Goal: Information Seeking & Learning: Learn about a topic

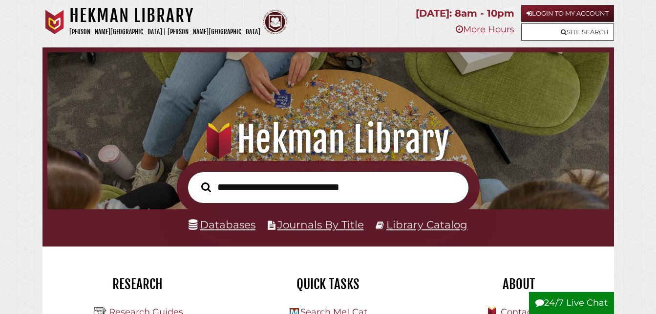
scroll to position [186, 557]
click at [541, 10] on link "Login to My Account" at bounding box center [567, 13] width 93 height 17
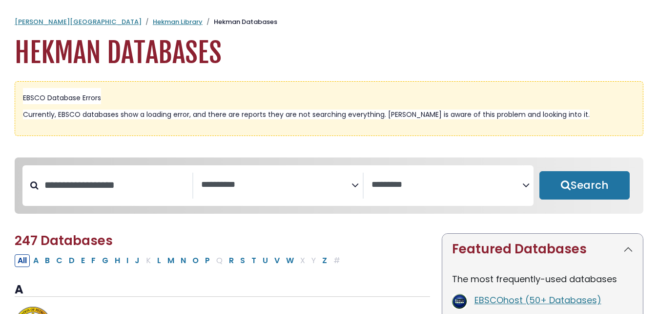
select select "Database Subject Filter"
select select "Database Vendors Filter"
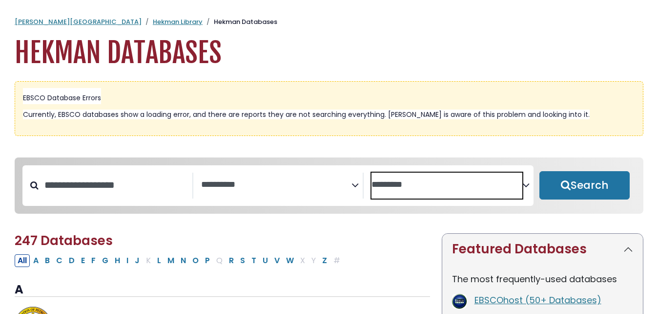
click at [413, 183] on textarea "Search" at bounding box center [447, 185] width 151 height 10
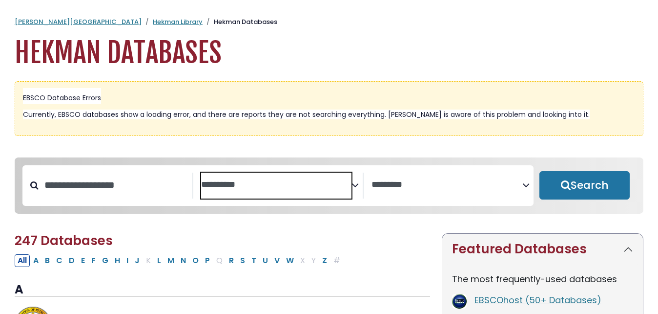
click at [290, 191] on span "Search filters" at bounding box center [276, 185] width 151 height 26
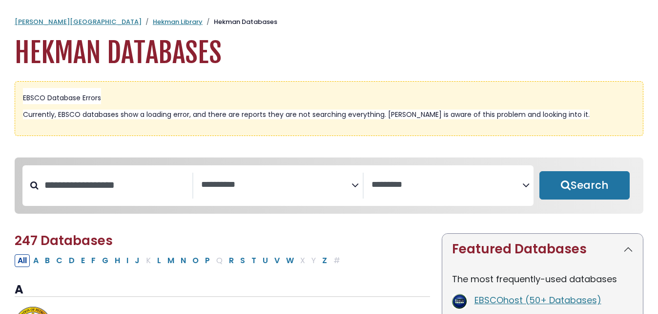
click at [102, 229] on div "**********" at bounding box center [329, 192] width 641 height 71
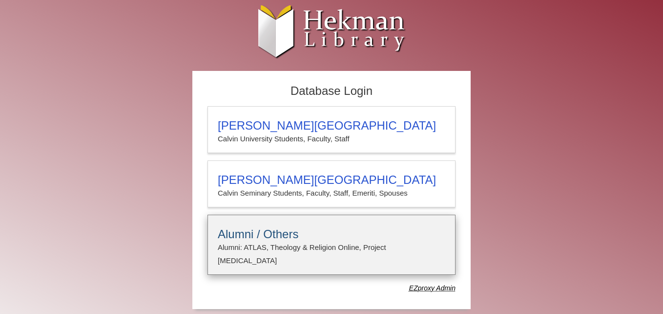
type input "**********"
click at [282, 236] on h3 "Alumni / Others" at bounding box center [332, 234] width 228 height 14
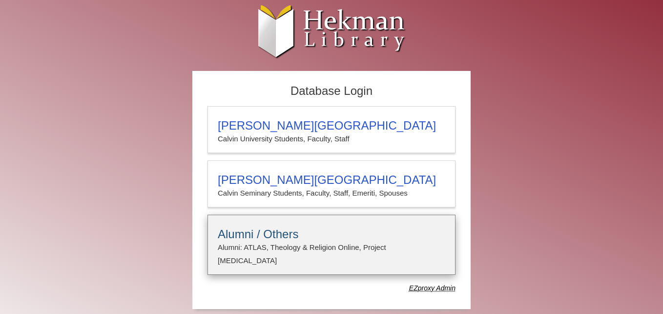
click at [252, 234] on h3 "Alumni / Others" at bounding box center [332, 234] width 228 height 14
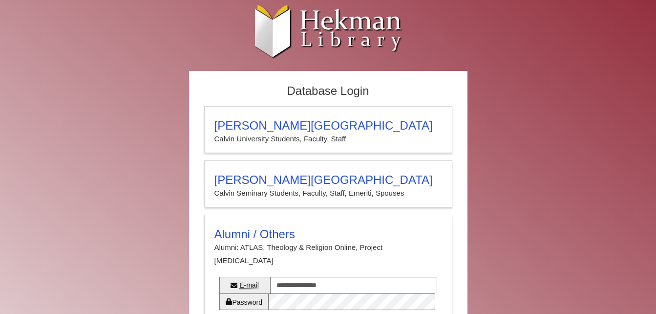
click at [141, 48] on div ".cls-1 { fill: url(#linear-gradient); } .cls-1, .cls-2, .cls-3, .cls-4 { stroke…" at bounding box center [327, 33] width 571 height 56
drag, startPoint x: 141, startPoint y: 48, endPoint x: 53, endPoint y: 16, distance: 93.8
click at [53, 16] on div ".cls-1 { fill: url(#linear-gradient); } .cls-1, .cls-2, .cls-3, .cls-4 { stroke…" at bounding box center [327, 33] width 571 height 56
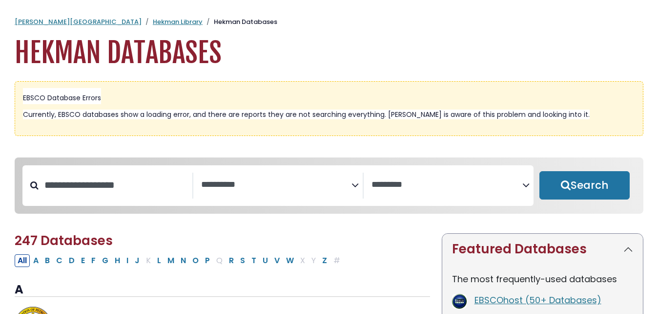
select select "Database Subject Filter"
select select "Database Vendors Filter"
click at [391, 181] on textarea "Search" at bounding box center [447, 185] width 151 height 10
click at [124, 187] on input "Search database by title or keyword" at bounding box center [116, 185] width 154 height 16
type input "*"
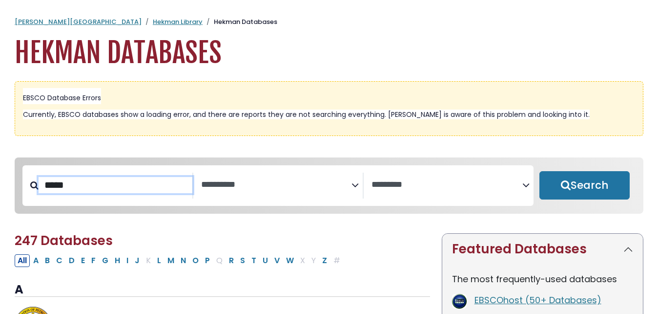
type input "*****"
click at [540, 171] on button "Search" at bounding box center [585, 185] width 90 height 28
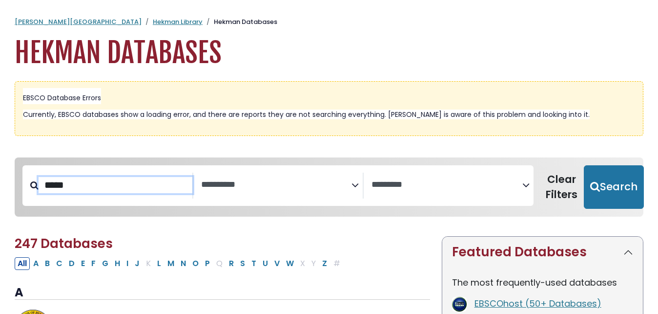
select select "Database Subject Filter"
select select "Database Vendors Filter"
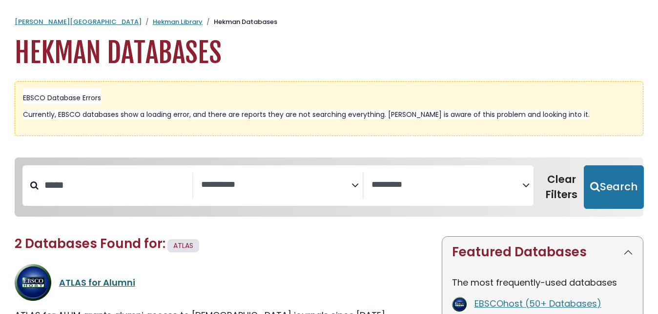
click at [95, 280] on link "ATLAS for Alumni" at bounding box center [97, 282] width 76 height 12
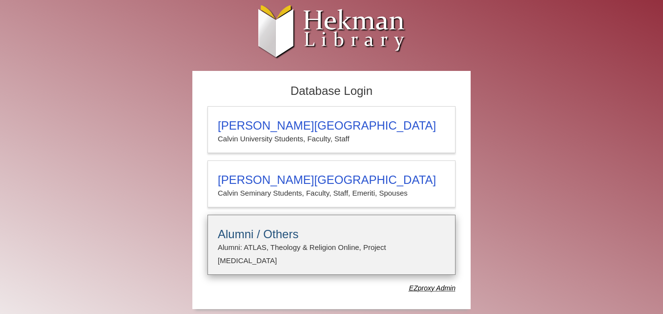
click at [239, 238] on h3 "Alumni / Others" at bounding box center [332, 234] width 228 height 14
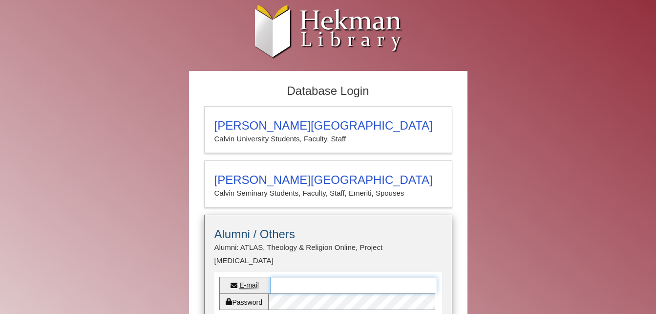
click at [300, 276] on input "E-mail" at bounding box center [353, 284] width 167 height 17
type input "**********"
